Goal: Navigation & Orientation: Find specific page/section

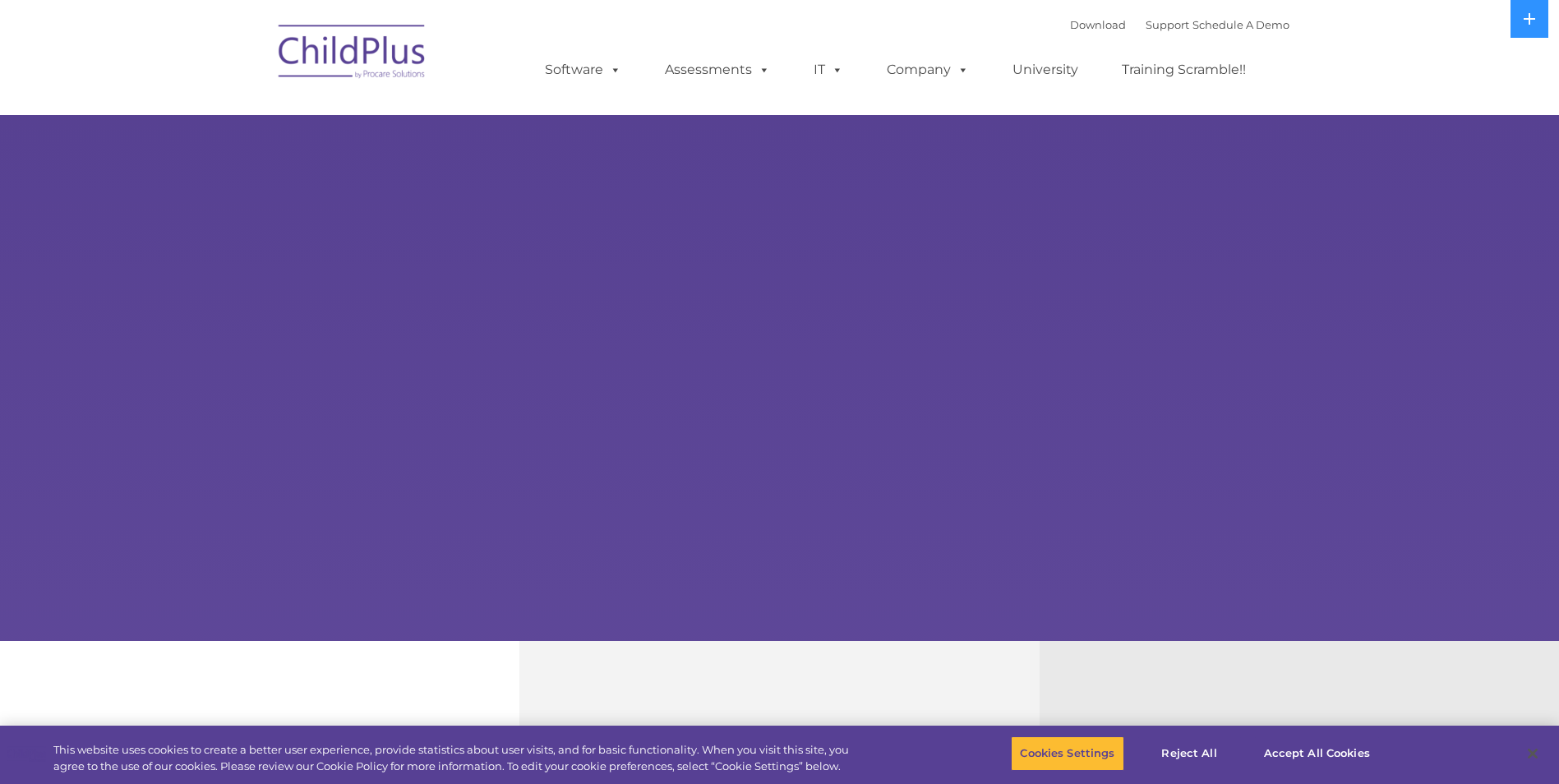
select select "MEDIUM"
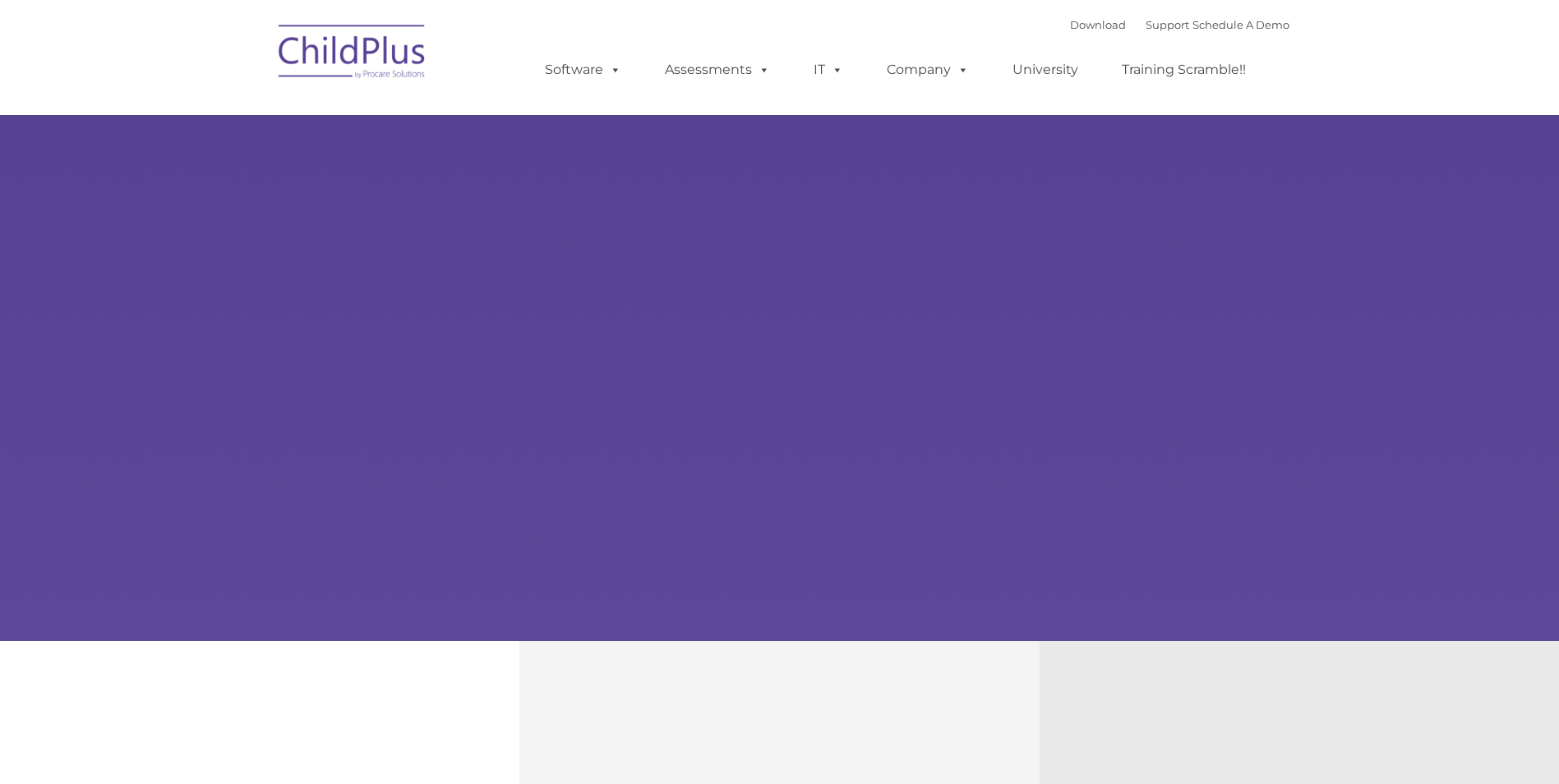
type input ""
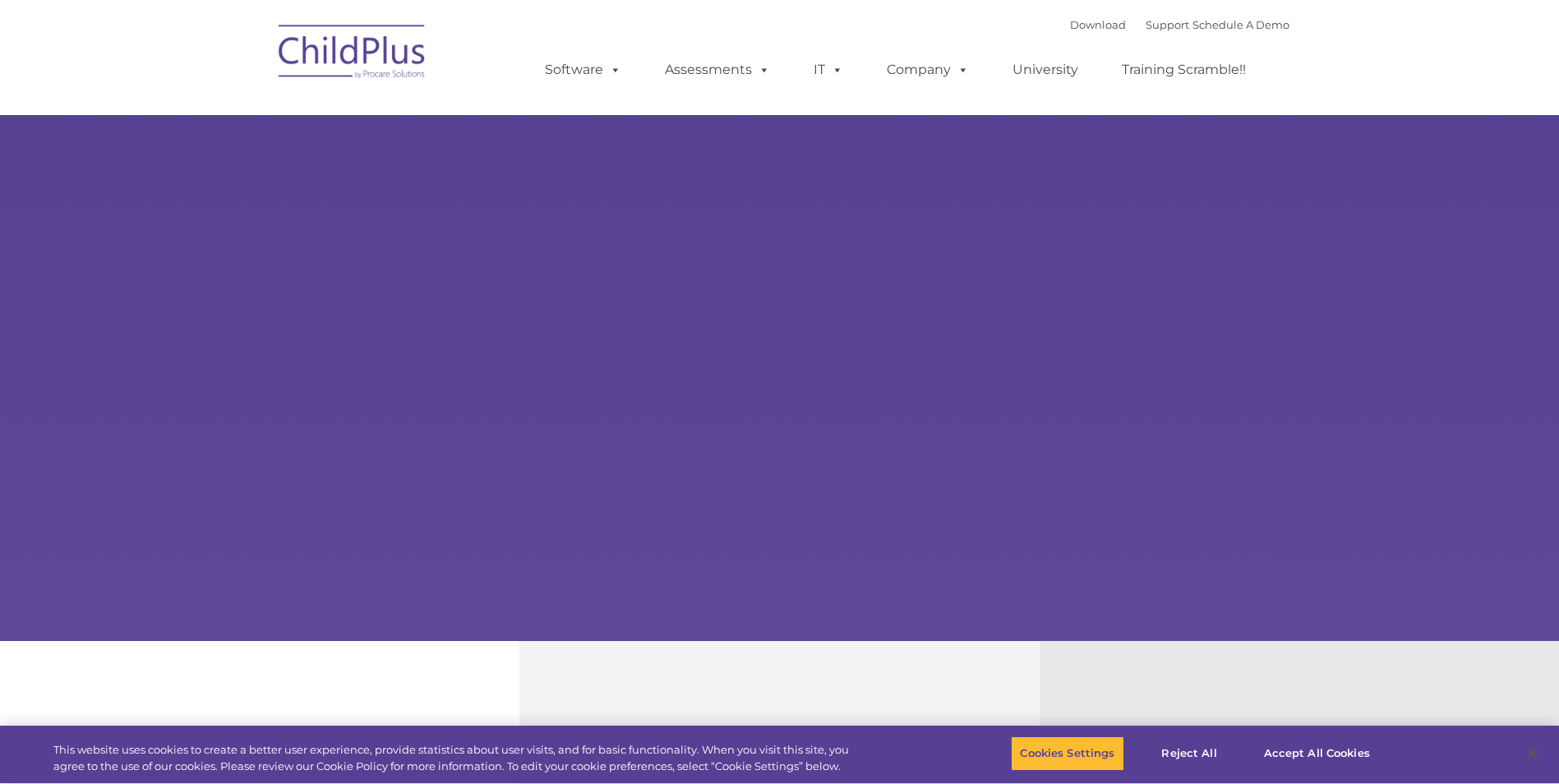
select select "MEDIUM"
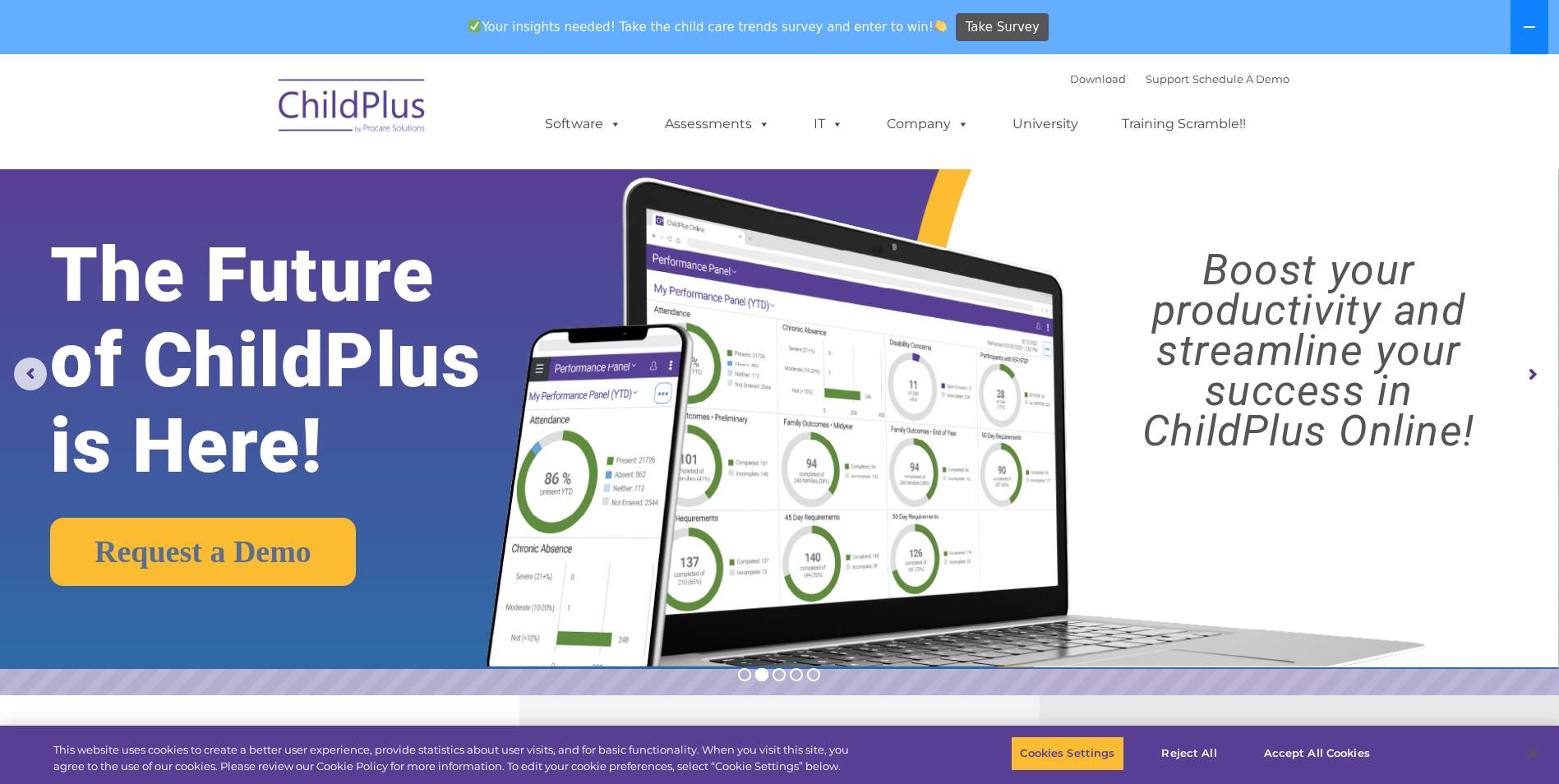
click at [1534, 31] on icon at bounding box center [1530, 27] width 13 height 13
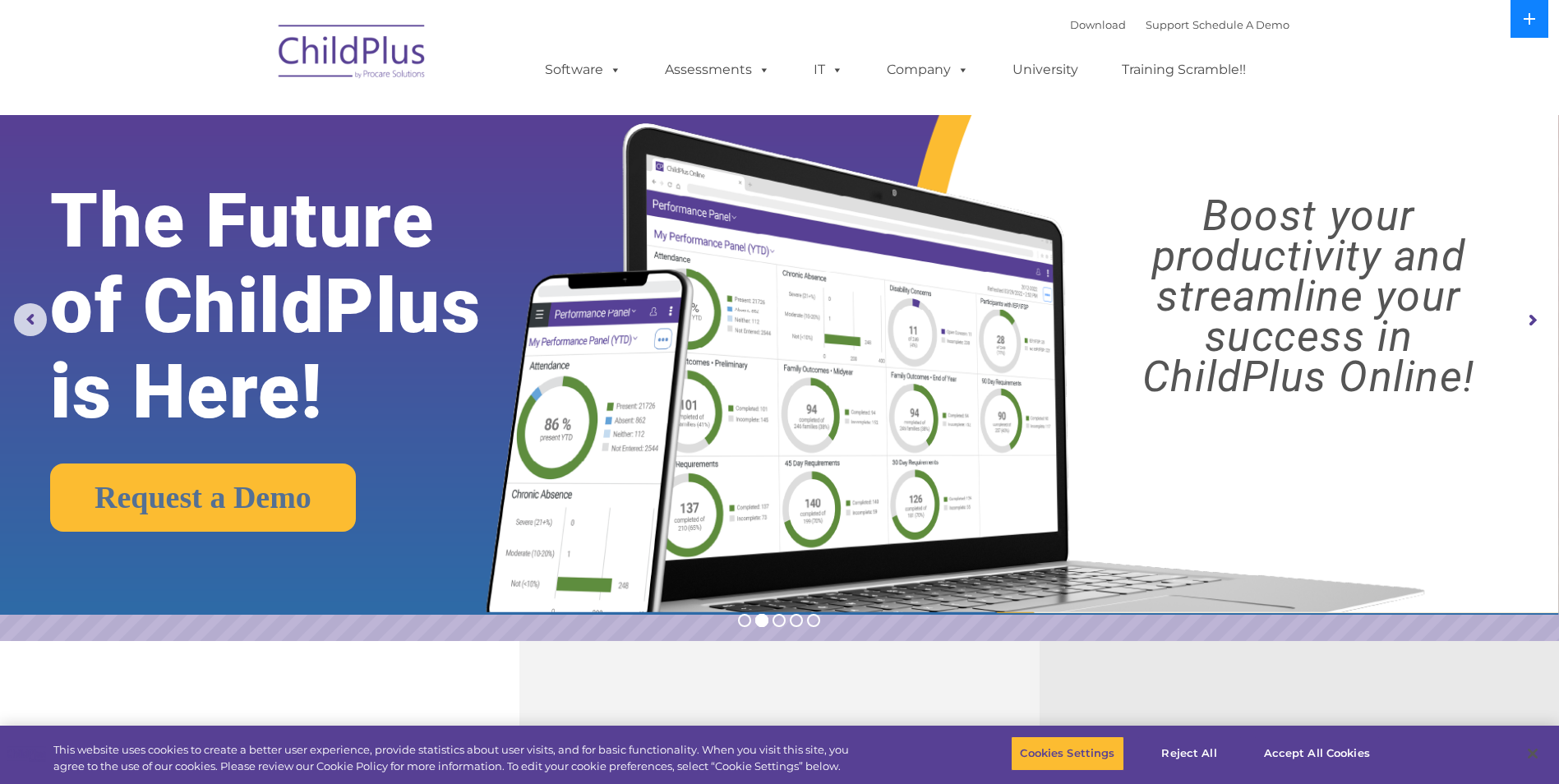
click at [1534, 29] on button at bounding box center [1529, 18] width 37 height 37
